Goal: Navigation & Orientation: Find specific page/section

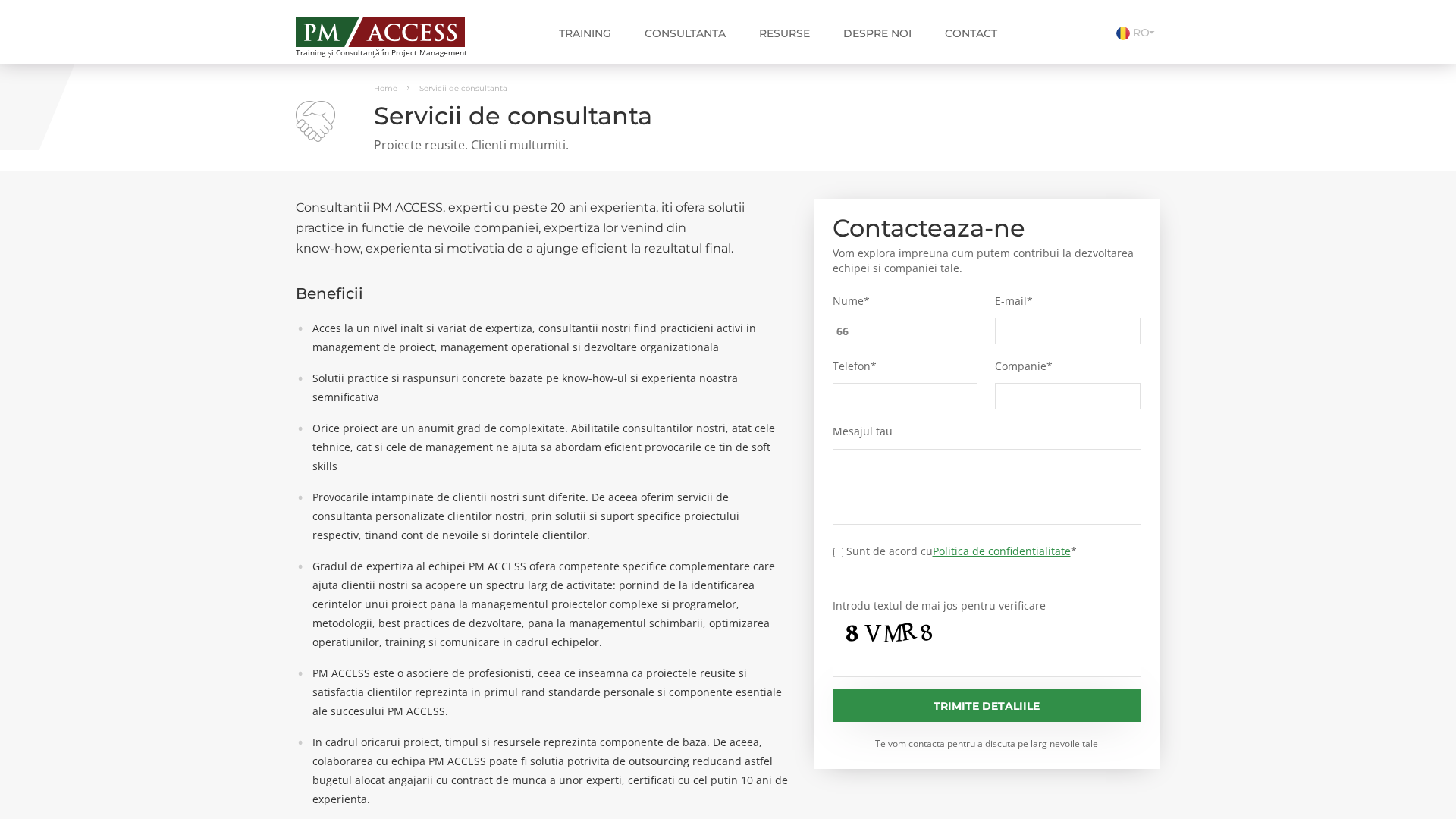
type input "66f"
type input "01c"
type input "c32"
type input "a74"
type input "ea7"
